Goal: Task Accomplishment & Management: Use online tool/utility

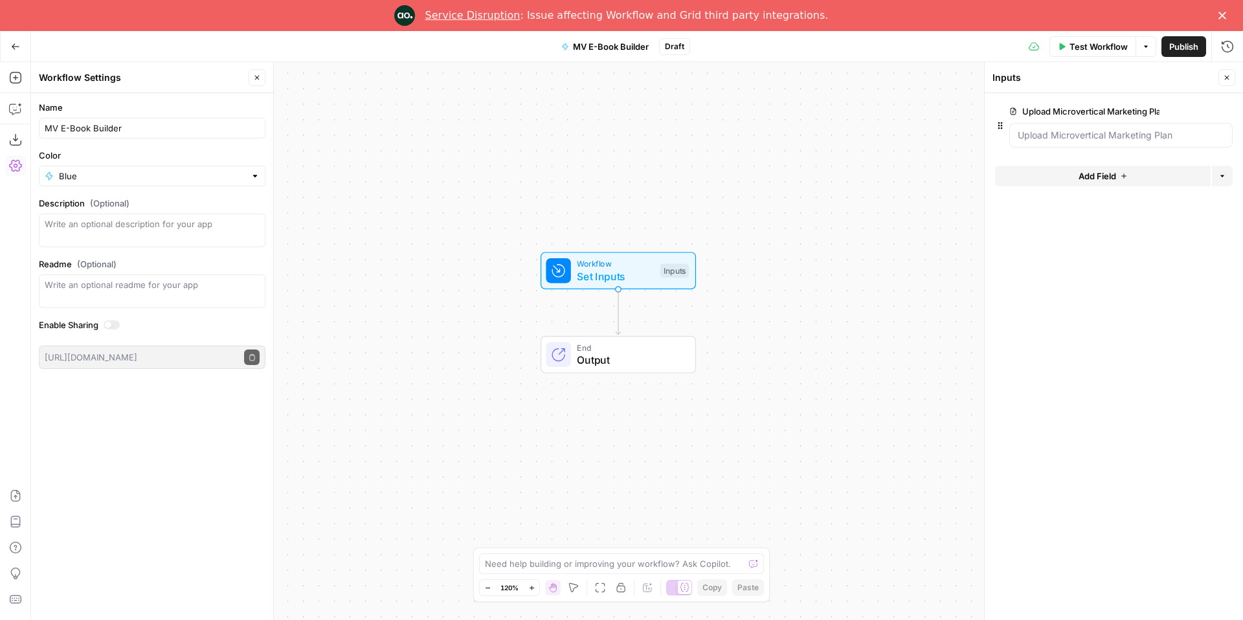
click at [1219, 14] on icon "Close" at bounding box center [1222, 16] width 8 height 8
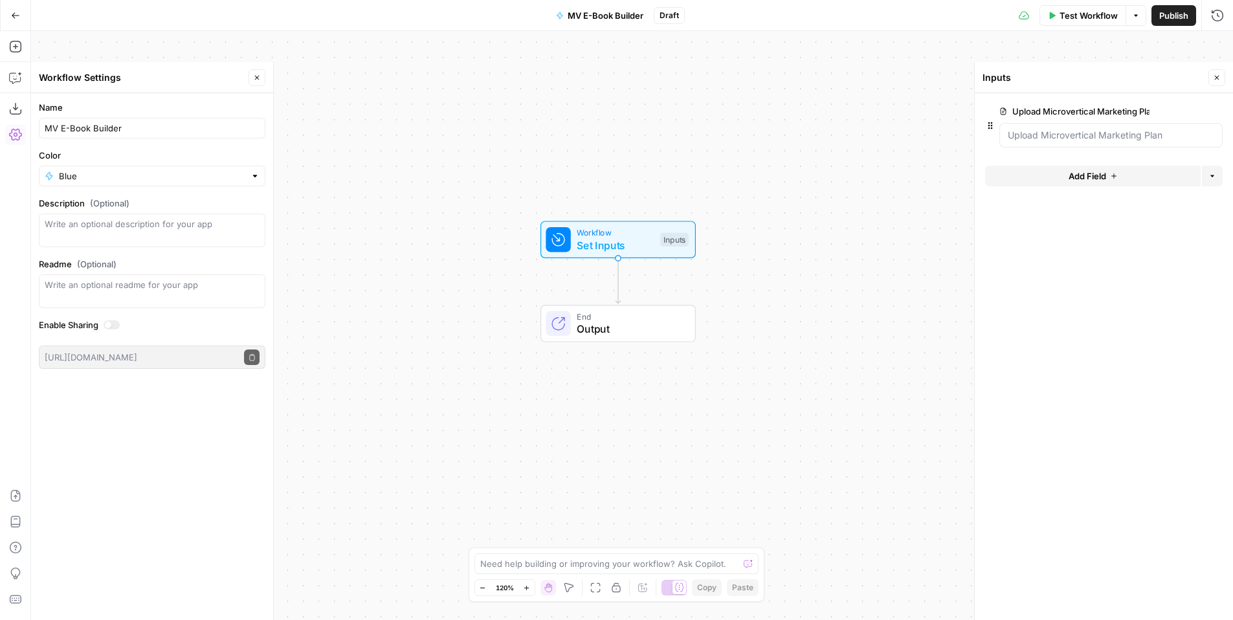
click at [18, 16] on icon "button" at bounding box center [15, 15] width 9 height 9
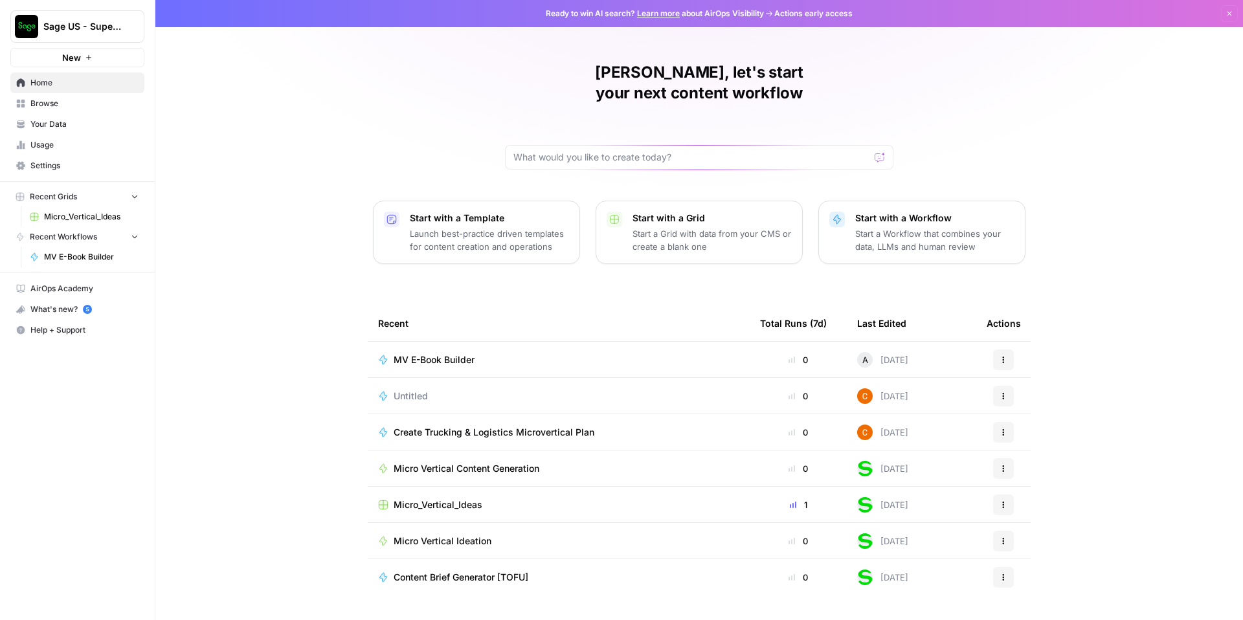
click at [82, 58] on button "New" at bounding box center [77, 57] width 134 height 19
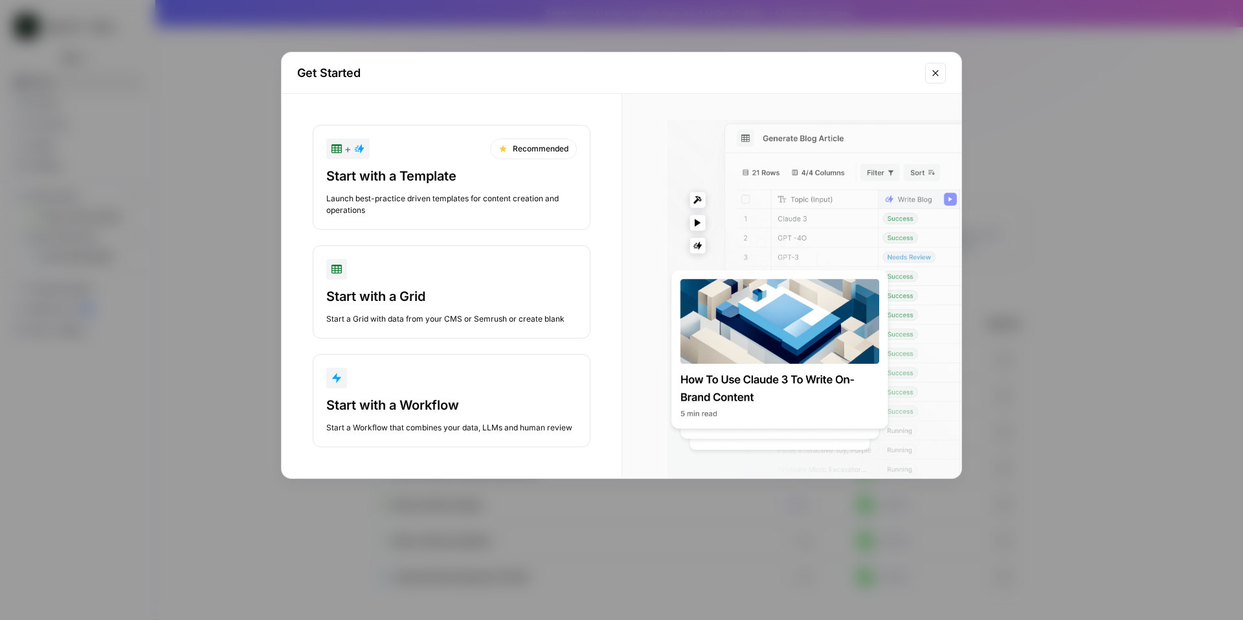
click at [221, 328] on div "Get Started + Recommended Start with a Template Launch best-practice driven tem…" at bounding box center [621, 310] width 1243 height 620
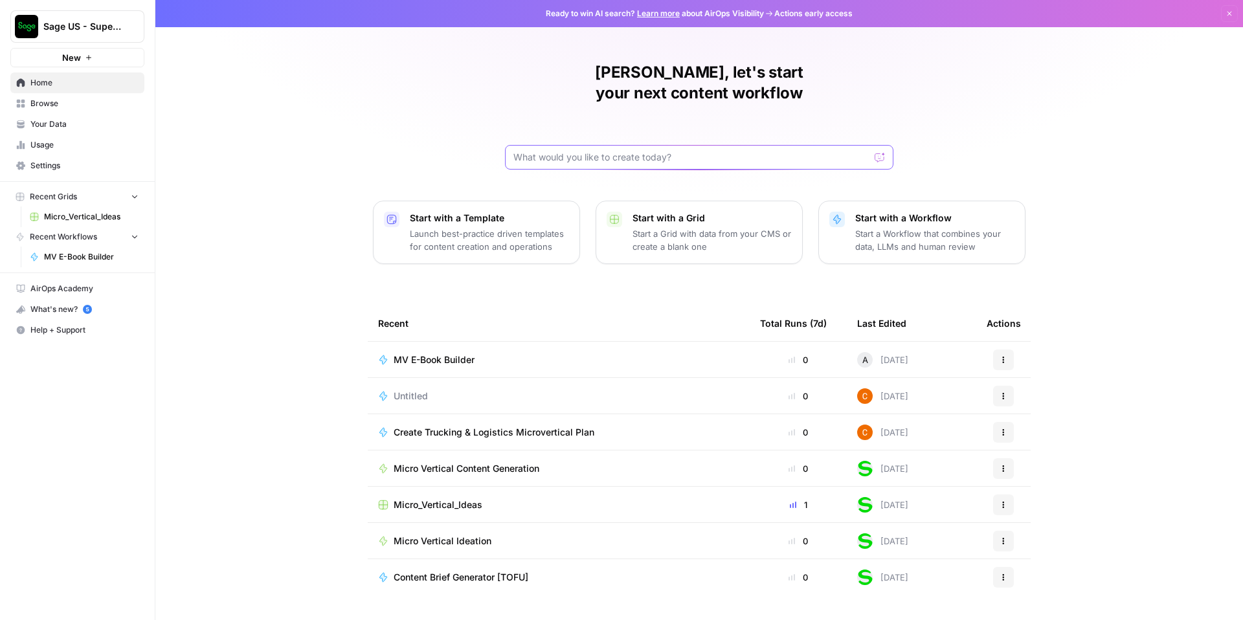
click at [565, 151] on input "text" at bounding box center [691, 157] width 356 height 13
click at [636, 151] on input "text" at bounding box center [691, 157] width 356 height 13
paste input "Loremi d sitametconsect adipisci, elits-doei Temp incididu u-labo etd m A.E.-ad…"
drag, startPoint x: 610, startPoint y: 140, endPoint x: 491, endPoint y: 131, distance: 119.5
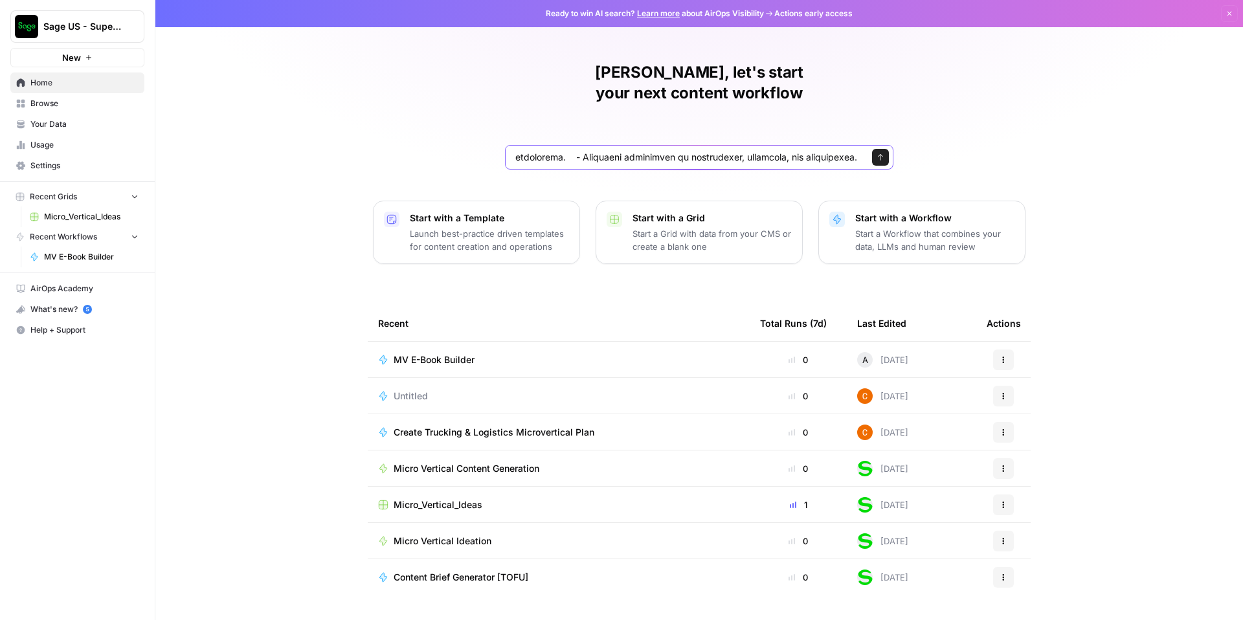
click at [491, 131] on div "Austin, let's start your next content workflow Send Start with a Template Launc…" at bounding box center [698, 310] width 1087 height 620
type input "Loremi d sitametconsect adipisci, elits-doei Temp incididu u-labo etd m A.E.-ad…"
click at [879, 153] on icon "submit" at bounding box center [880, 157] width 8 height 8
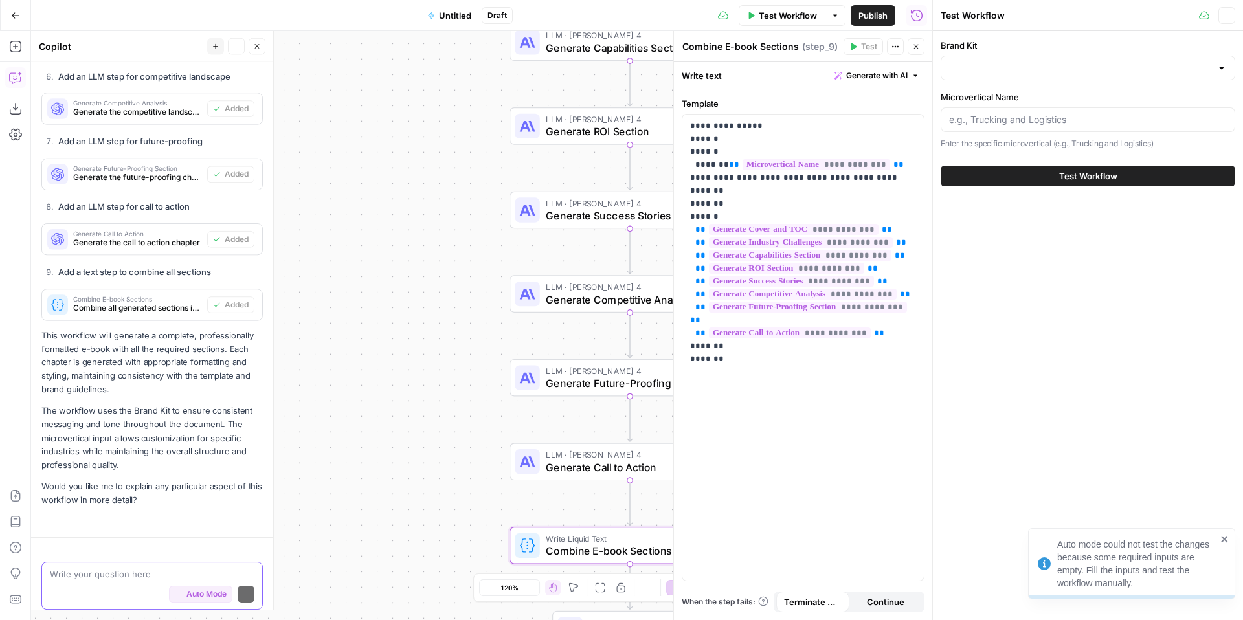
scroll to position [1516, 0]
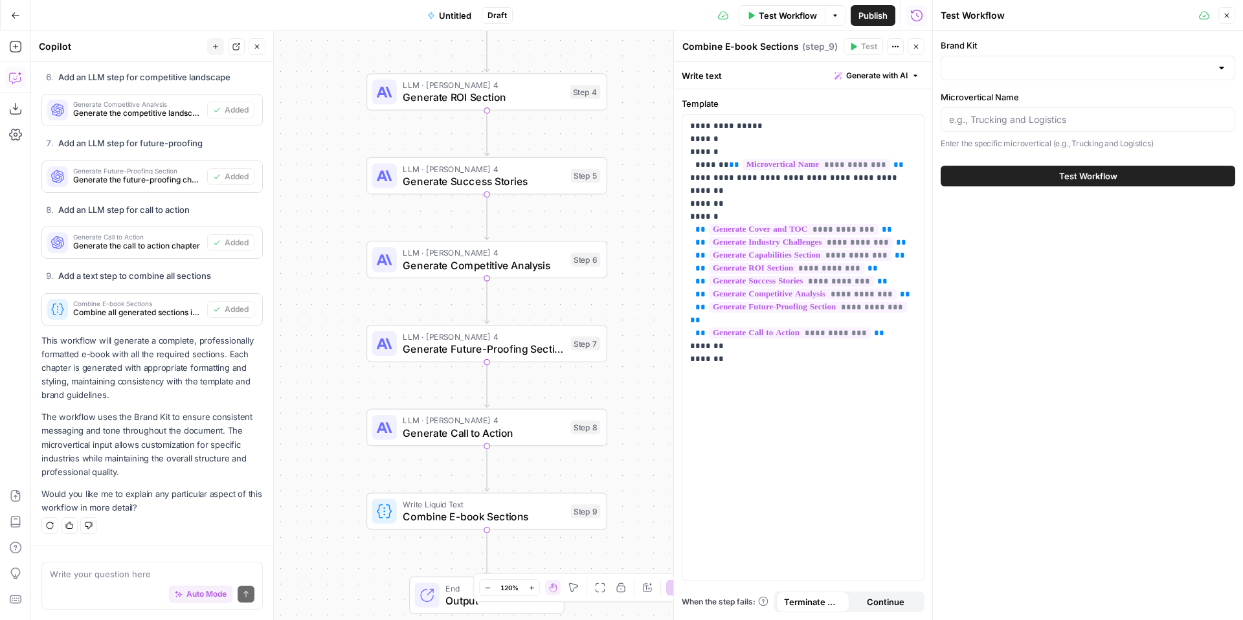
click at [1223, 67] on div at bounding box center [1221, 67] width 10 height 13
click at [1040, 327] on div "Brand Kit Microvertical Name Enter the specific microvertical (e.g., Trucking a…" at bounding box center [1088, 325] width 310 height 589
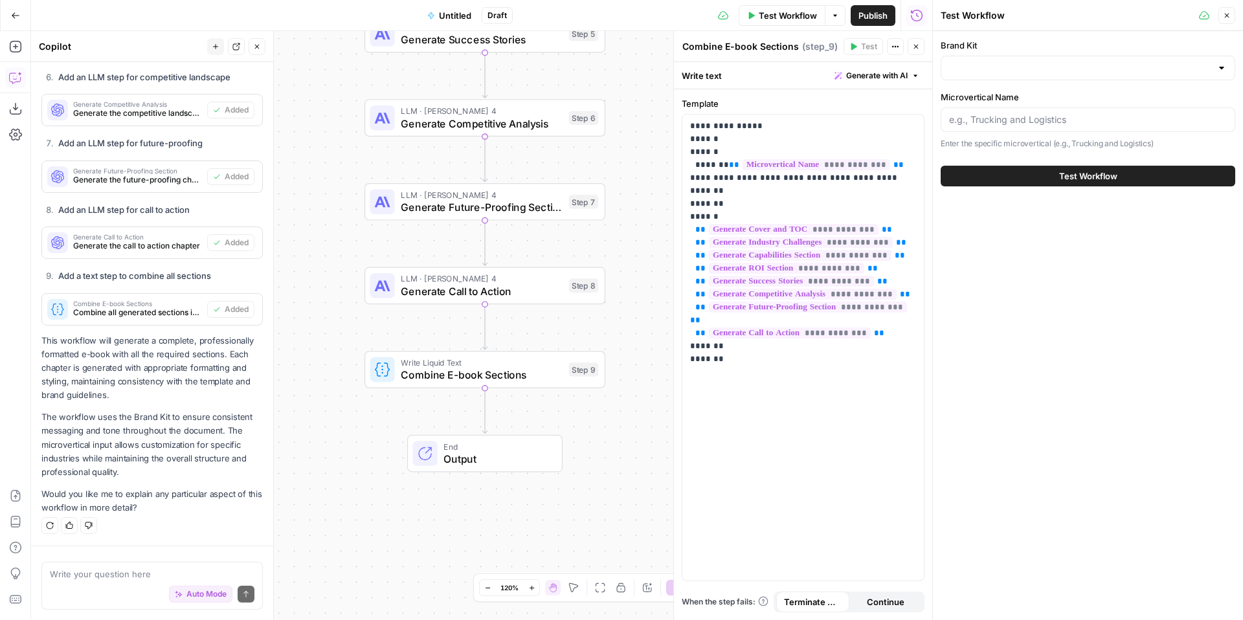
click at [453, 16] on span "Untitled" at bounding box center [455, 15] width 32 height 13
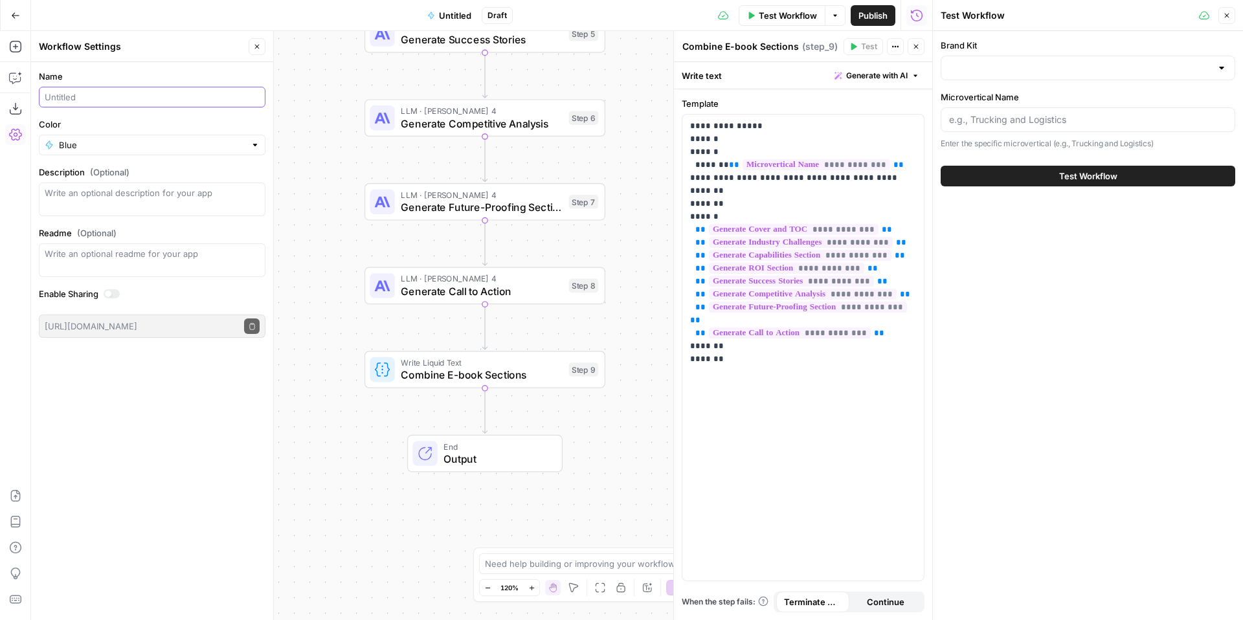
click at [131, 101] on input "Name" at bounding box center [152, 97] width 215 height 13
drag, startPoint x: 82, startPoint y: 102, endPoint x: 52, endPoint y: 99, distance: 29.2
click at [52, 99] on input "MV E-bo" at bounding box center [152, 97] width 215 height 13
click at [113, 99] on input "Microvertical E-book" at bounding box center [152, 97] width 215 height 13
drag, startPoint x: 100, startPoint y: 95, endPoint x: 41, endPoint y: 98, distance: 59.6
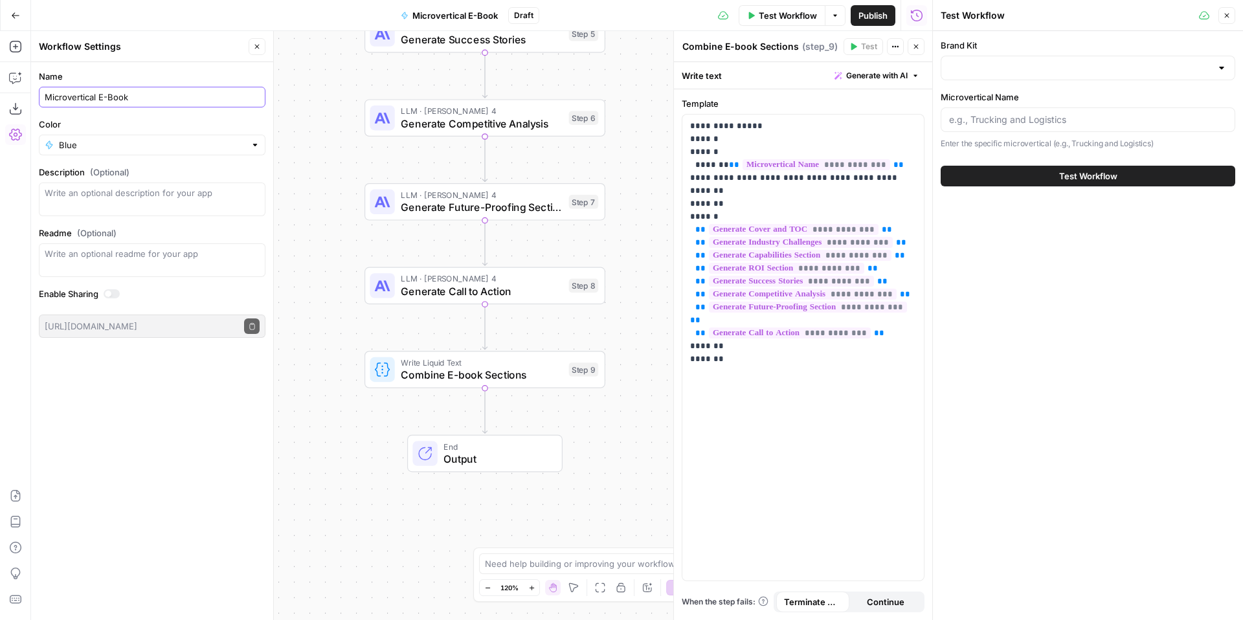
click at [41, 98] on div "Microvertical E-Book" at bounding box center [152, 97] width 227 height 21
click at [146, 93] on input "Microvertical E-Book" at bounding box center [152, 97] width 215 height 13
type input "Microvertical E-Book"
click at [252, 146] on div at bounding box center [254, 144] width 9 height 13
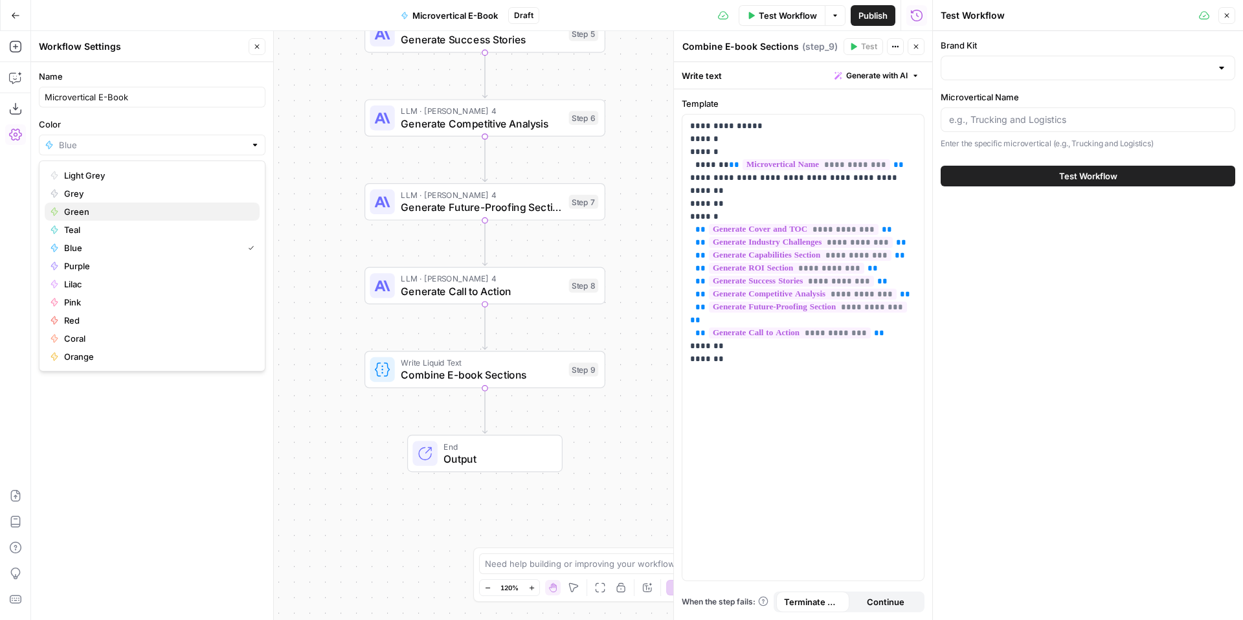
click at [126, 210] on span "Green" at bounding box center [156, 211] width 185 height 13
type input "Green"
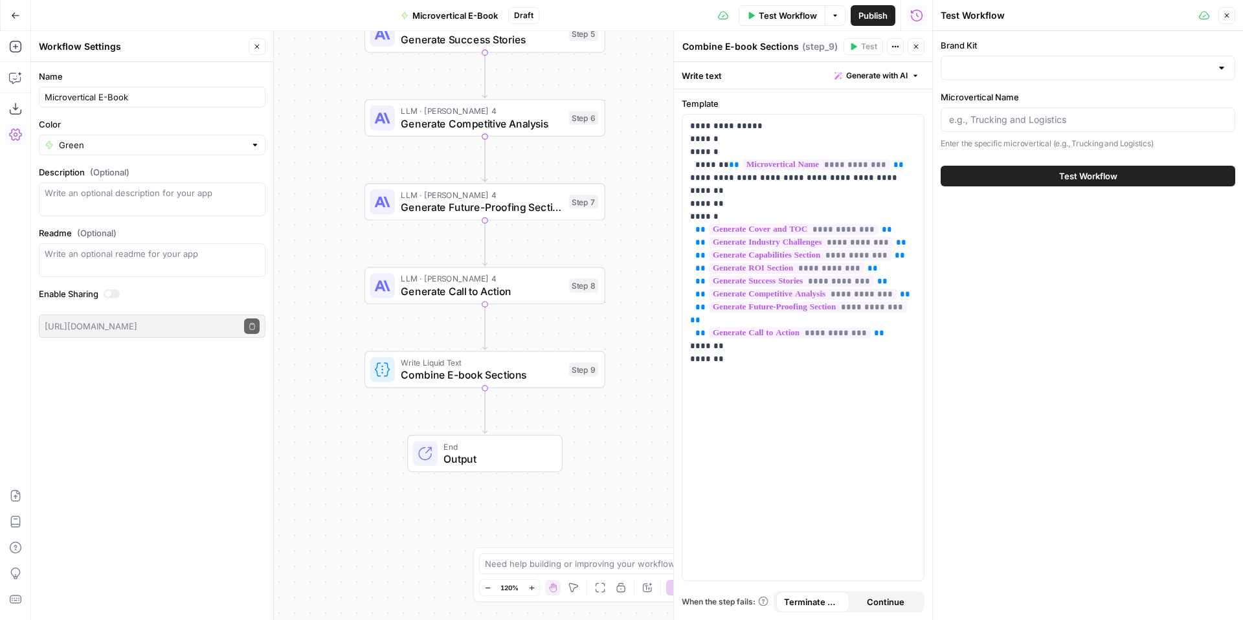
click at [130, 404] on div "Name Microvertical E-Book Color Green Description (Optional) Readme (Optional) …" at bounding box center [152, 341] width 242 height 558
click at [326, 21] on div "Go Back Microvertical E-Book Draft Test Workflow Options Publish Run History" at bounding box center [466, 15] width 932 height 30
click at [1064, 267] on div "Brand Kit Microvertical Name Enter the specific microvertical (e.g., Trucking a…" at bounding box center [1088, 325] width 310 height 589
click at [1019, 359] on div "Brand Kit Microvertical Name Enter the specific microvertical (e.g., Trucking a…" at bounding box center [1088, 325] width 310 height 589
click at [657, 6] on div "Test Workflow Options Publish Run History" at bounding box center [735, 15] width 393 height 30
